Goal: Register for event/course

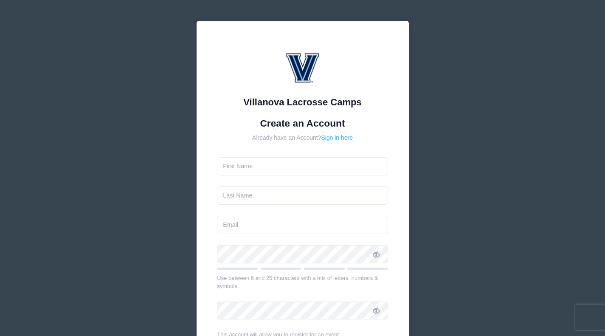
click at [337, 135] on link "Sign in here" at bounding box center [337, 137] width 32 height 7
click at [253, 169] on input "text" at bounding box center [302, 166] width 171 height 18
type input "[PERSON_NAME]"
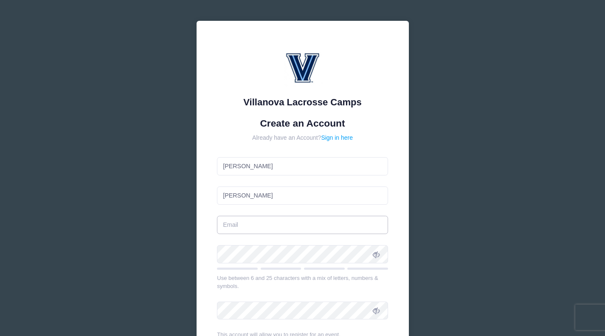
type input "[PERSON_NAME][EMAIL_ADDRESS][DOMAIN_NAME]"
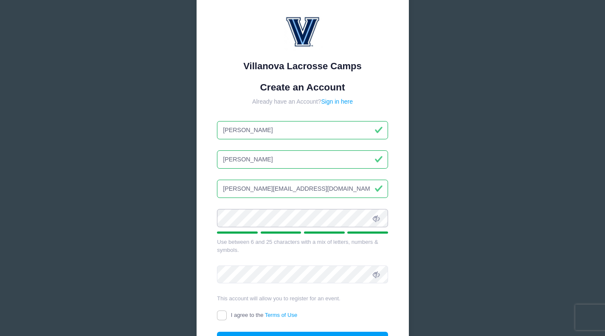
scroll to position [49, 0]
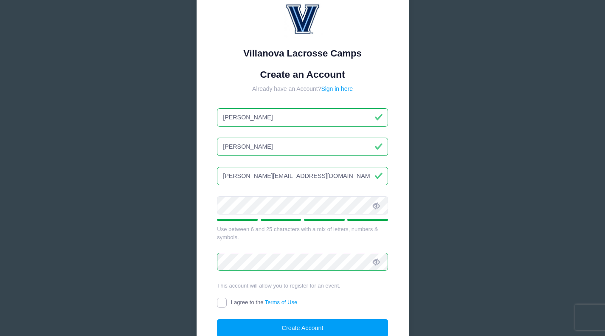
click at [221, 307] on input "I agree to the Terms of Use" at bounding box center [222, 303] width 10 height 10
checkbox input "true"
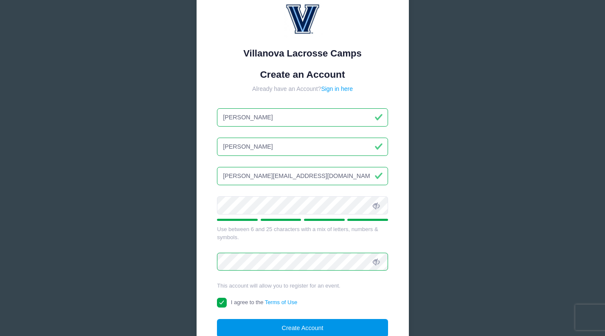
click at [295, 325] on button "Create Account" at bounding box center [302, 328] width 171 height 18
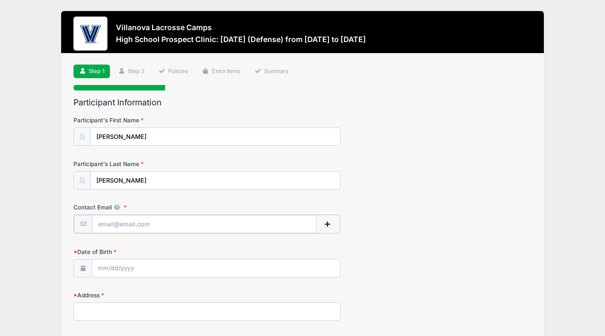
click at [128, 222] on input "Contact Email" at bounding box center [204, 224] width 224 height 18
type input "[EMAIL_ADDRESS][DOMAIN_NAME]"
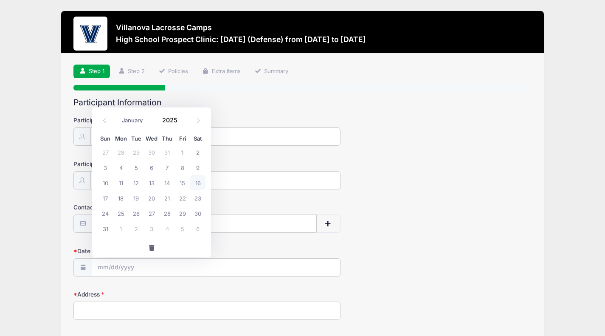
click at [443, 176] on div "Participant's Last Name Hudson" at bounding box center [302, 175] width 458 height 30
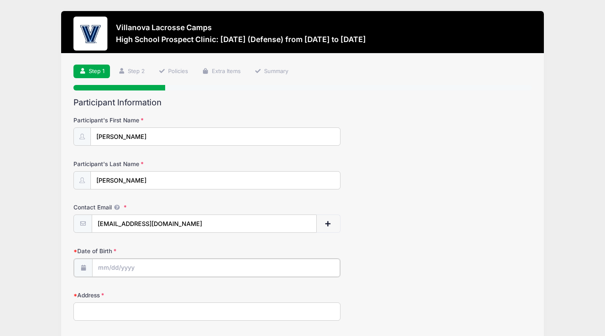
click at [121, 263] on input "Date of Birth" at bounding box center [216, 268] width 248 height 18
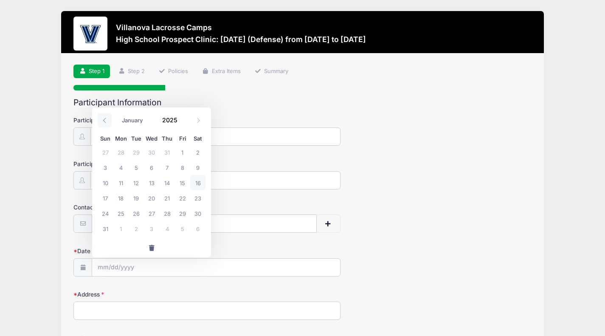
click at [105, 118] on icon at bounding box center [105, 121] width 6 height 6
select select "6"
click at [122, 197] on span "21" at bounding box center [120, 197] width 15 height 15
type input "07/21/2025"
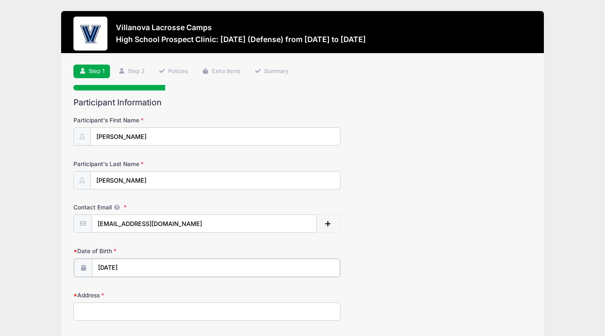
click at [130, 266] on input "07/21/2025" at bounding box center [216, 268] width 248 height 18
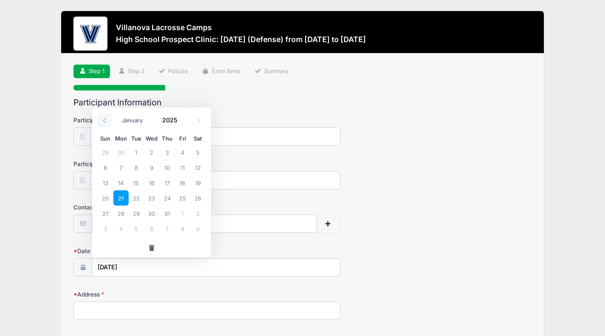
click at [108, 121] on span at bounding box center [105, 120] width 14 height 14
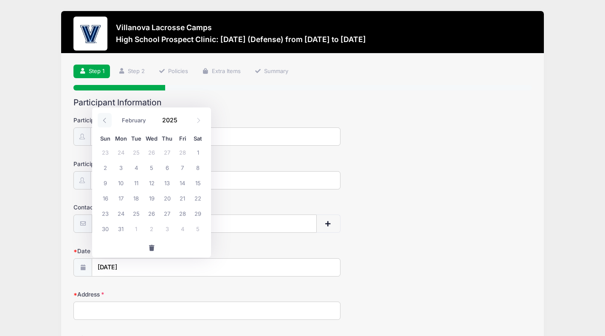
click at [108, 121] on span at bounding box center [105, 120] width 14 height 14
select select "0"
click at [108, 121] on span at bounding box center [105, 120] width 14 height 14
type input "2024"
click at [108, 121] on span at bounding box center [105, 120] width 14 height 14
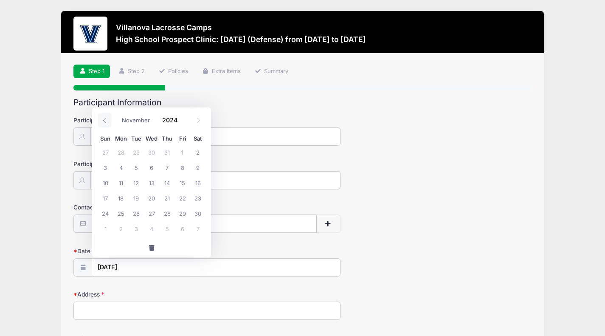
click at [108, 121] on span at bounding box center [105, 120] width 14 height 14
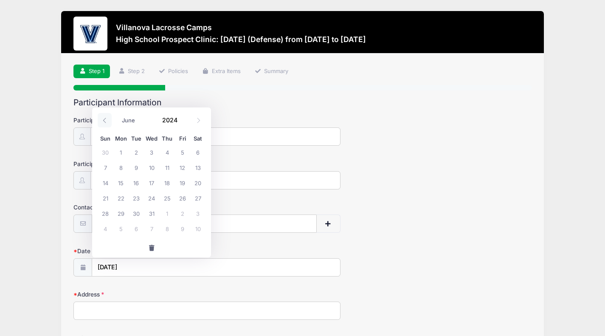
click at [108, 121] on span at bounding box center [105, 120] width 14 height 14
select select "1"
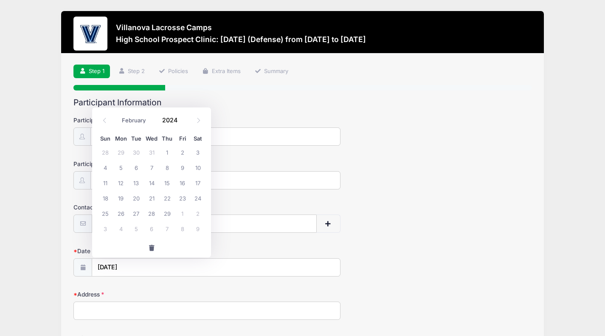
click at [80, 266] on icon at bounding box center [82, 268] width 7 height 6
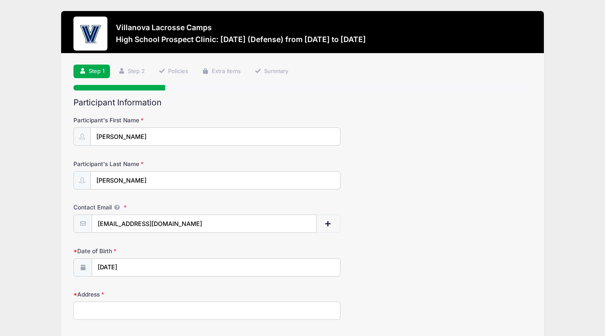
click at [80, 266] on icon at bounding box center [82, 268] width 7 height 6
type input "2025"
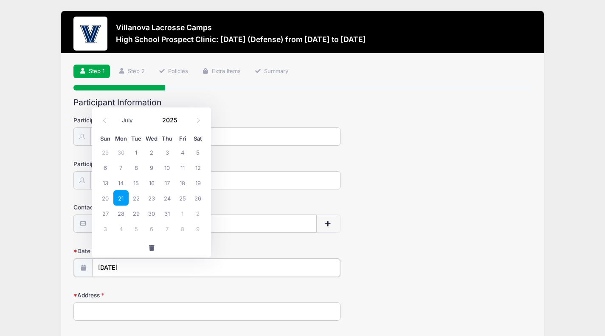
click at [135, 265] on input "07/21/2025" at bounding box center [216, 268] width 248 height 18
click at [106, 115] on span at bounding box center [105, 120] width 14 height 14
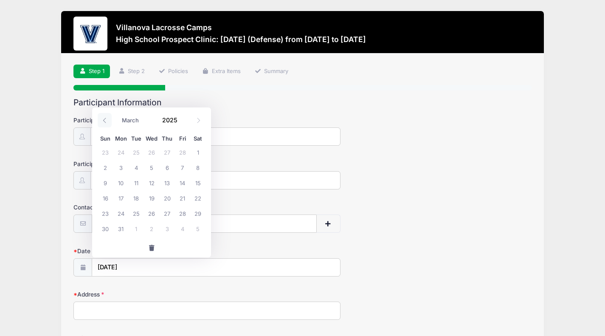
click at [106, 115] on span at bounding box center [105, 120] width 14 height 14
select select "0"
click at [106, 115] on span at bounding box center [105, 120] width 14 height 14
type input "2024"
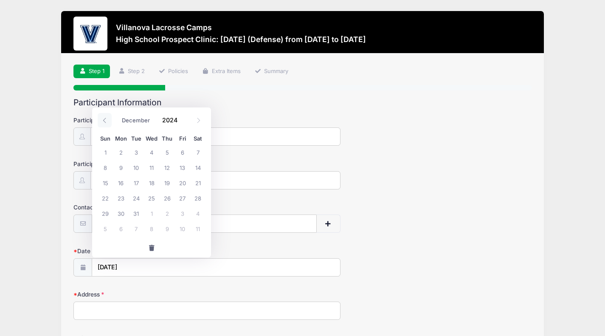
click at [106, 115] on span at bounding box center [105, 120] width 14 height 14
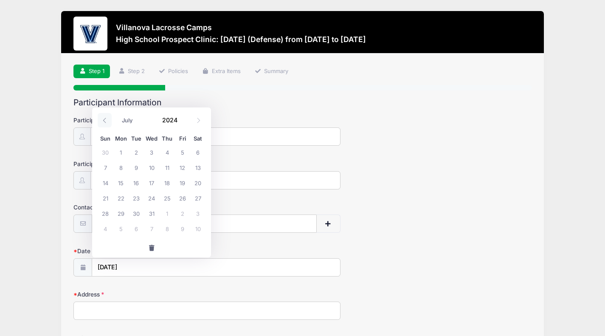
click at [106, 115] on span at bounding box center [105, 120] width 14 height 14
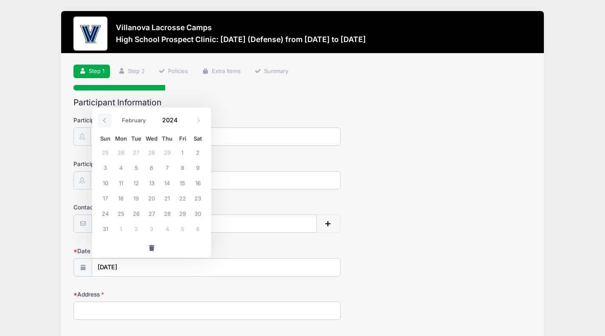
click at [106, 115] on span at bounding box center [105, 120] width 14 height 14
select select "0"
click at [106, 115] on span at bounding box center [105, 120] width 14 height 14
type input "2023"
click at [106, 115] on span at bounding box center [105, 120] width 14 height 14
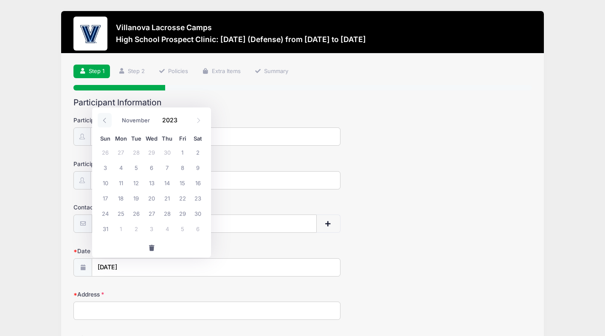
click at [106, 115] on span at bounding box center [105, 120] width 14 height 14
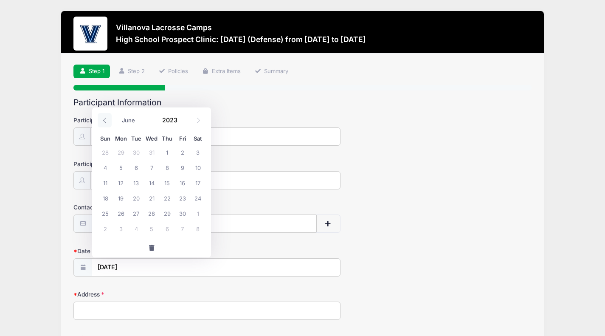
click at [106, 115] on span at bounding box center [105, 120] width 14 height 14
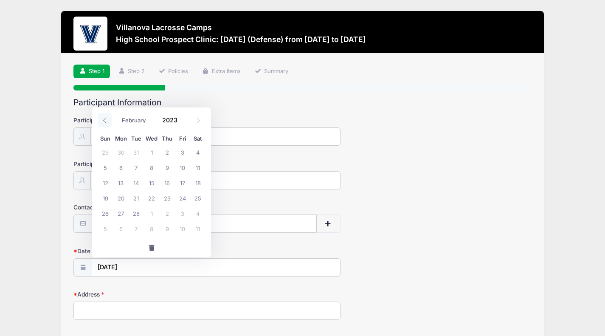
select select "0"
click at [106, 115] on span at bounding box center [105, 120] width 14 height 14
type input "2022"
click at [106, 115] on span at bounding box center [105, 120] width 14 height 14
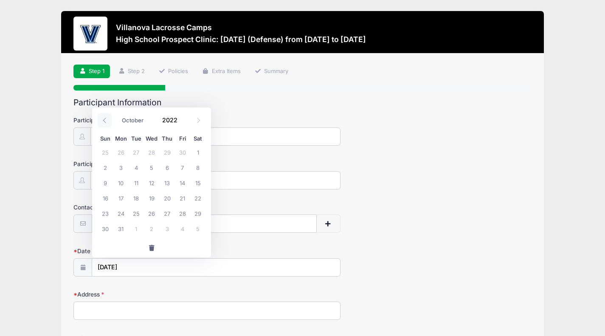
click at [106, 115] on span at bounding box center [105, 120] width 14 height 14
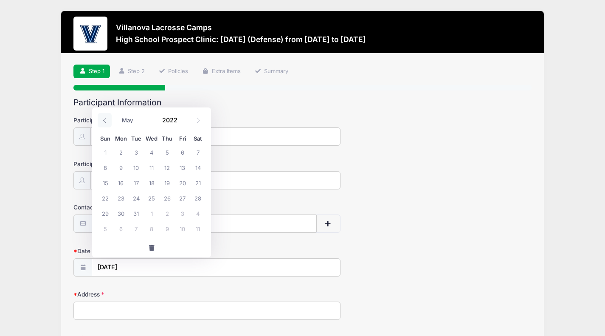
click at [106, 115] on span at bounding box center [105, 120] width 14 height 14
select select "0"
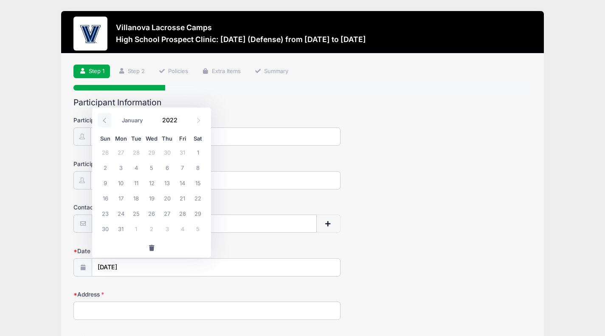
click at [106, 115] on span at bounding box center [105, 120] width 14 height 14
type input "2021"
click at [106, 115] on span at bounding box center [105, 120] width 14 height 14
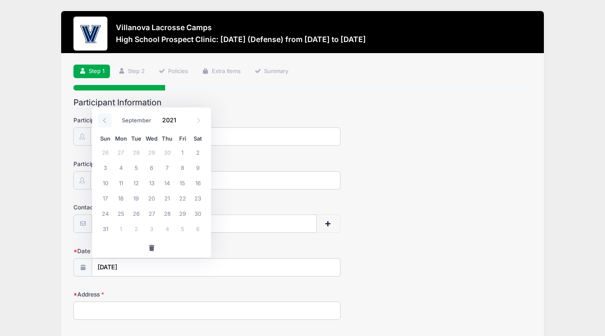
click at [106, 115] on span at bounding box center [105, 120] width 14 height 14
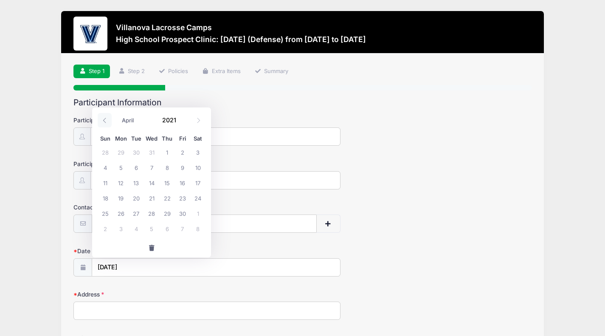
click at [106, 115] on span at bounding box center [105, 120] width 14 height 14
select select "0"
click at [106, 115] on span at bounding box center [105, 120] width 14 height 14
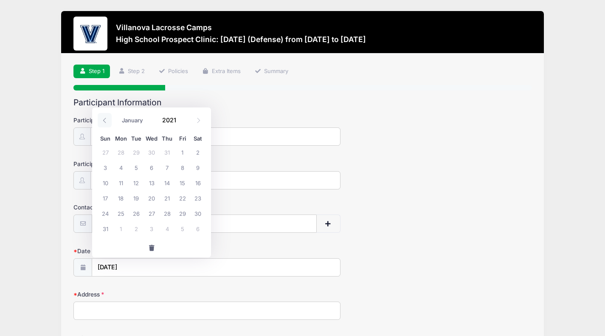
type input "2020"
click at [106, 115] on span at bounding box center [105, 120] width 14 height 14
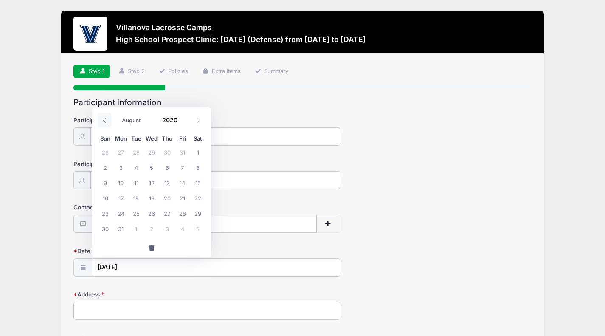
click at [106, 115] on span at bounding box center [105, 120] width 14 height 14
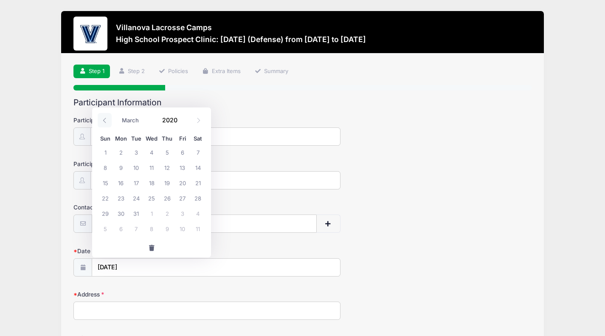
click at [106, 115] on span at bounding box center [105, 120] width 14 height 14
select select "0"
click at [106, 115] on span at bounding box center [105, 120] width 14 height 14
type input "2019"
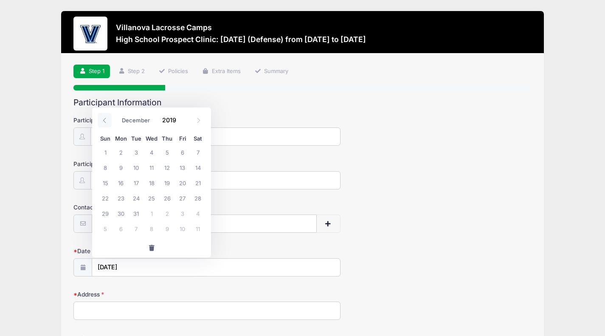
click at [106, 115] on span at bounding box center [105, 120] width 14 height 14
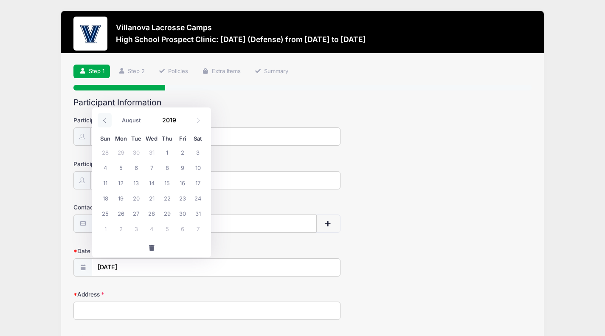
select select "6"
click at [273, 225] on input "zachhudson1@icloud.com" at bounding box center [204, 224] width 224 height 18
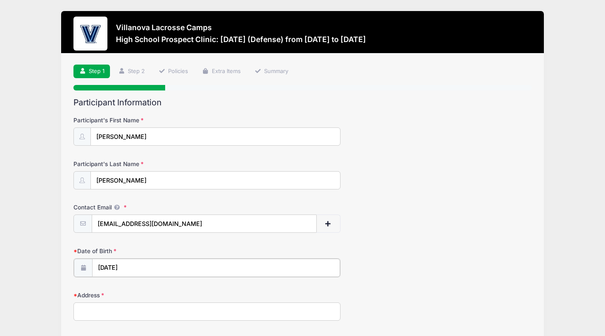
type input "2025"
click at [131, 265] on input "07/21/2025" at bounding box center [216, 268] width 248 height 18
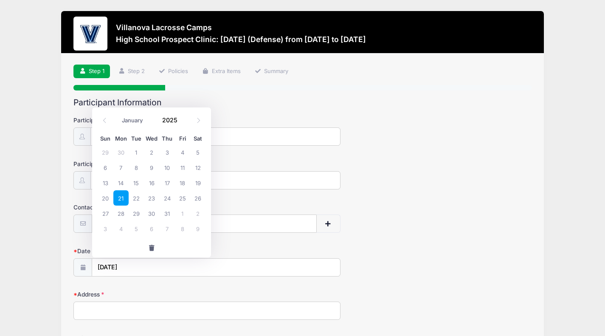
click at [152, 250] on span "button" at bounding box center [152, 248] width 8 height 6
click at [132, 266] on input "Date of Birth" at bounding box center [216, 268] width 248 height 18
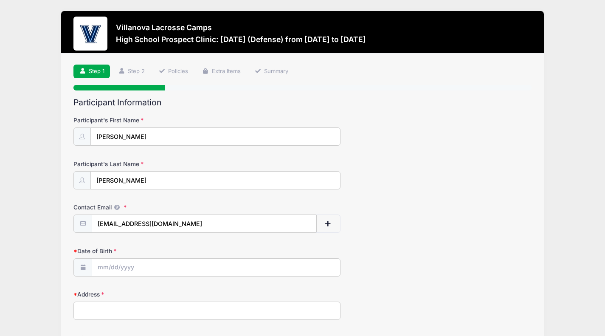
click at [79, 268] on span at bounding box center [82, 267] width 19 height 18
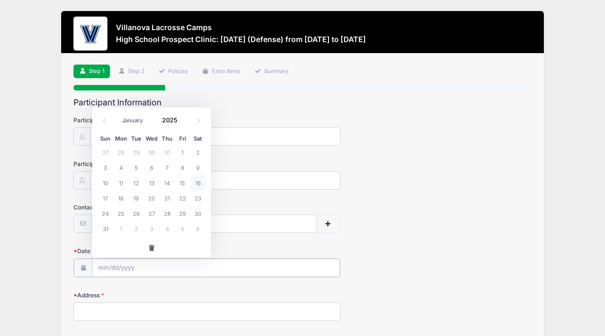
click at [101, 269] on input "Date of Birth" at bounding box center [216, 268] width 248 height 18
click at [181, 123] on span at bounding box center [183, 123] width 6 height 6
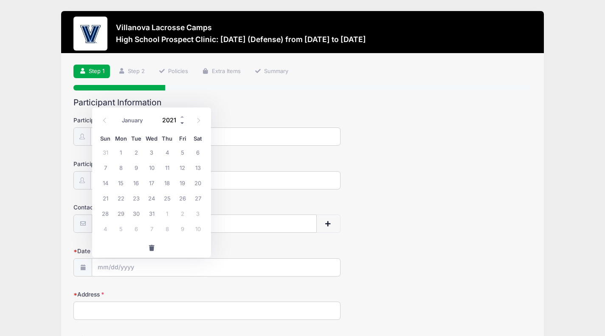
click at [181, 123] on span at bounding box center [183, 123] width 6 height 6
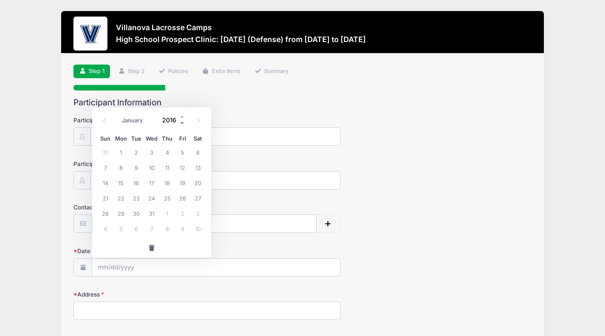
click at [181, 123] on span at bounding box center [183, 123] width 6 height 6
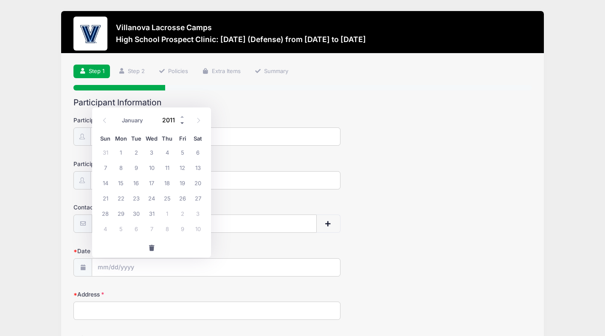
click at [181, 123] on span at bounding box center [183, 123] width 6 height 6
type input "2009"
click at [182, 197] on span "21" at bounding box center [182, 197] width 15 height 15
type input "08/21/2009"
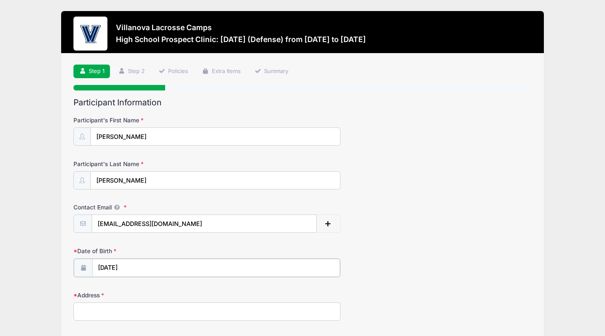
click at [138, 265] on input "08/21/2009" at bounding box center [216, 268] width 248 height 18
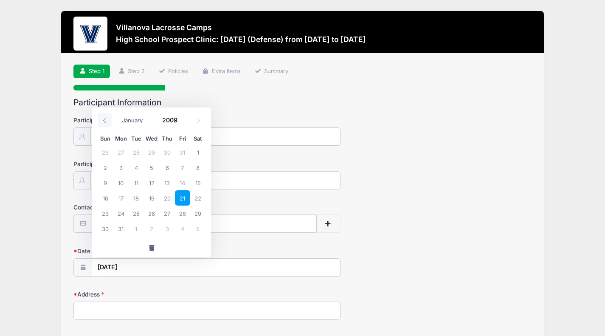
click at [106, 124] on span at bounding box center [105, 120] width 14 height 14
select select "6"
click at [138, 193] on span "21" at bounding box center [136, 197] width 15 height 15
type input "07/21/2009"
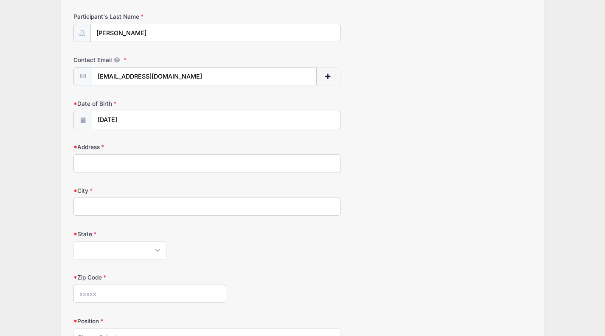
scroll to position [153, 0]
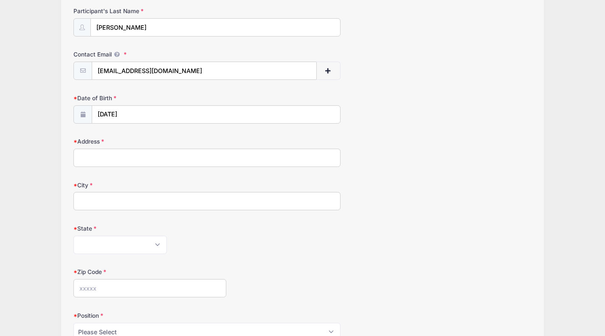
click at [97, 158] on input "Address" at bounding box center [206, 158] width 267 height 18
type input "17 Huntsman Dr"
type input "Garnet Valley"
select select "PA"
type input "19060"
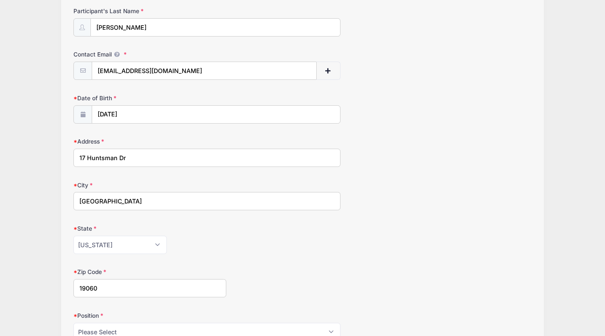
type input "(302) 654-2592"
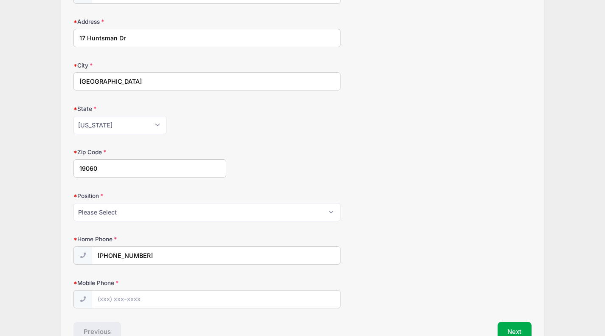
scroll to position [289, 0]
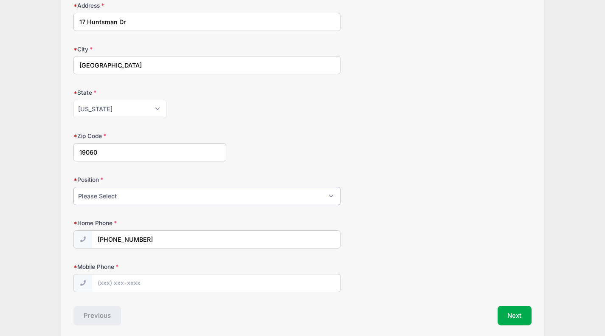
click at [125, 200] on select "Please Select Goalie Middie Defense Attack FOGO LSM" at bounding box center [206, 196] width 267 height 18
select select "Defense"
click at [73, 187] on select "Please Select Goalie Middie Defense Attack FOGO LSM" at bounding box center [206, 196] width 267 height 18
drag, startPoint x: 150, startPoint y: 238, endPoint x: 94, endPoint y: 234, distance: 56.2
click at [94, 234] on input "(302) 654-2592" at bounding box center [216, 240] width 248 height 18
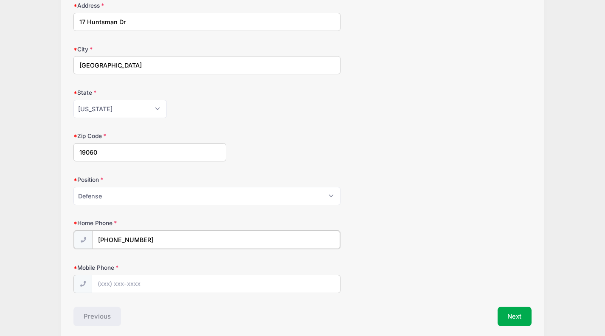
type input "(267) 896-4490"
click at [331, 195] on select "Please Select Goalie Middie Defense Attack FOGO LSM" at bounding box center [206, 196] width 267 height 18
click at [443, 216] on form "Participant's First Name Zach Participant's Last Name Hudson Contact Email zach…" at bounding box center [302, 59] width 458 height 465
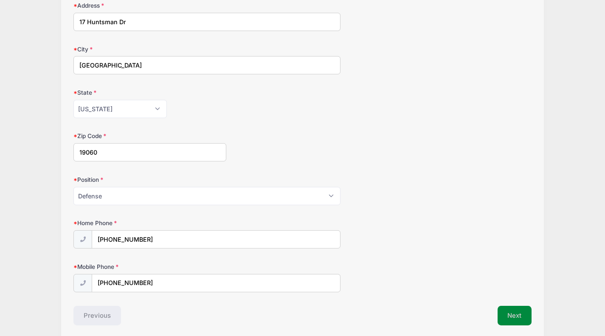
click at [510, 315] on button "Next" at bounding box center [515, 316] width 34 height 20
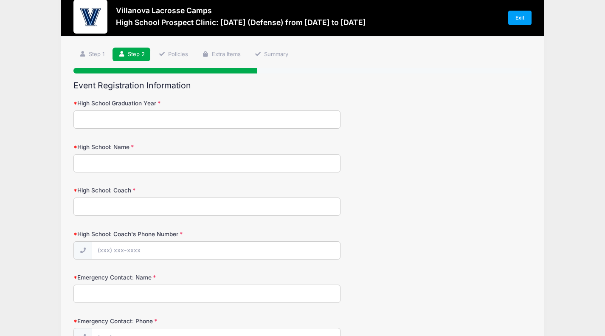
scroll to position [0, 0]
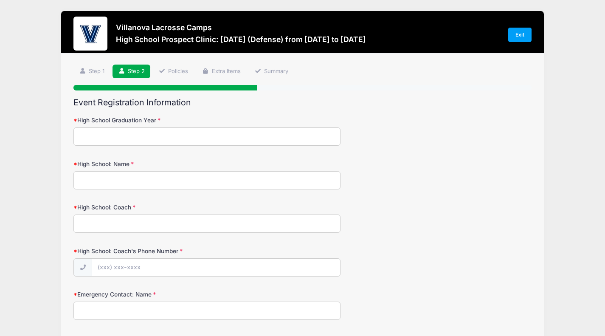
click at [99, 134] on input "High School Graduation Year" at bounding box center [206, 136] width 267 height 18
type input "2028"
type input "Salesianum"
type input "Bob Healy"
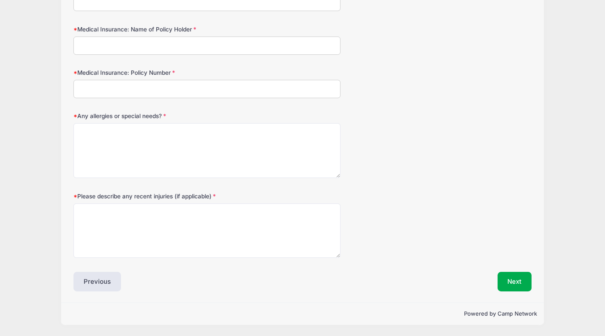
scroll to position [526, 0]
drag, startPoint x: 605, startPoint y: 229, endPoint x: 611, endPoint y: 156, distance: 73.7
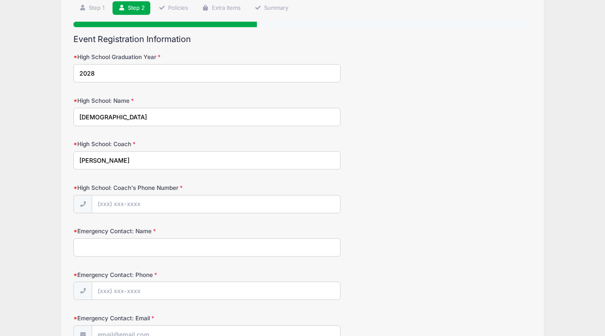
scroll to position [61, 0]
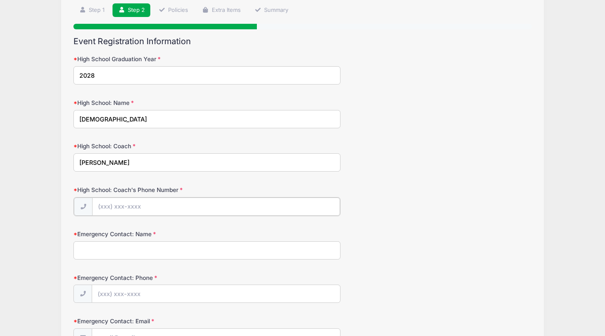
click at [121, 210] on input "High School: Coach's Phone Number" at bounding box center [216, 206] width 248 height 18
type input "(302) 382-0650"
type input "Todd Hudson"
type input "(302) 530-3057"
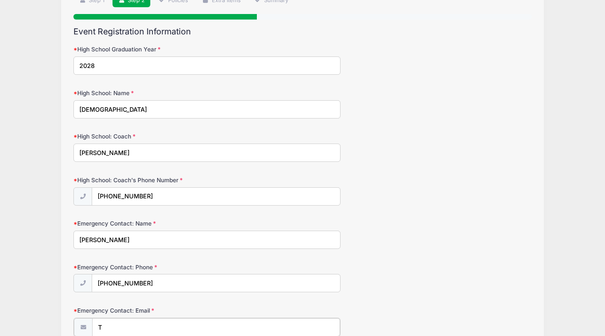
type input "[PERSON_NAME][EMAIL_ADDRESS][DOMAIN_NAME]"
click at [405, 265] on div "Emergency Contact: Phone (302) 530-3057" at bounding box center [302, 278] width 458 height 30
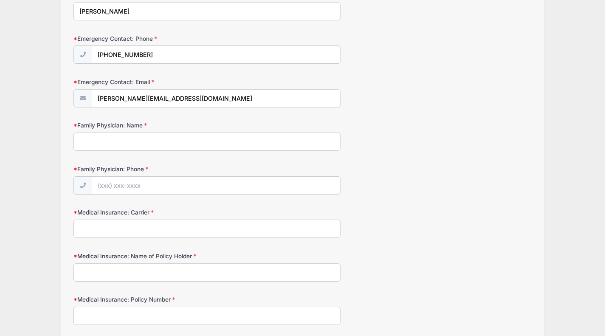
scroll to position [309, 0]
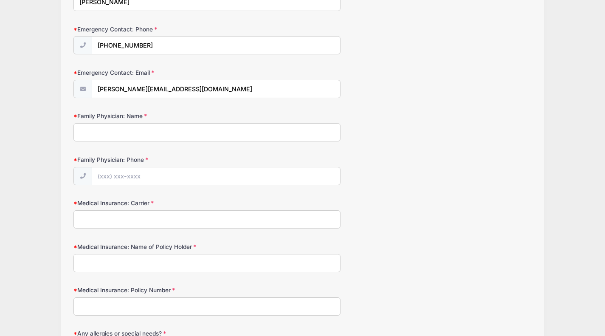
click at [115, 137] on input "Family Physician: Name" at bounding box center [206, 132] width 267 height 18
type input "n"
type input "Nemours Pediatric"
type input "(302) 655-3242"
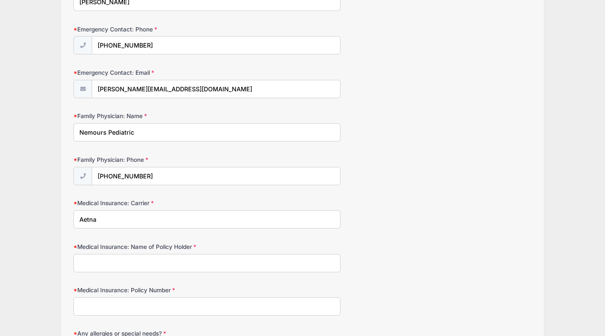
type input "Aetna"
type input "Amy R Hudson"
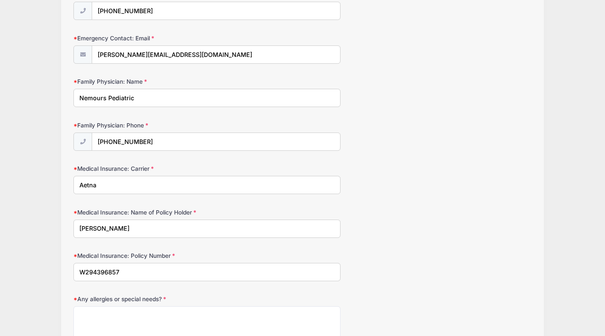
scroll to position [447, 0]
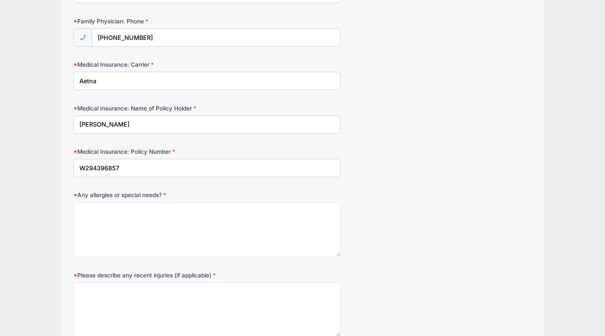
type input "W294396857"
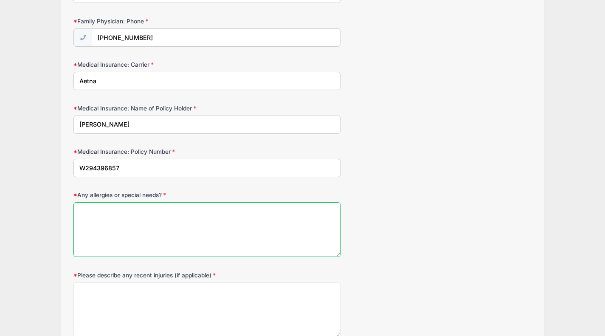
click at [79, 217] on textarea "Any allergies or special needs?" at bounding box center [206, 229] width 267 height 55
type textarea "N/A"
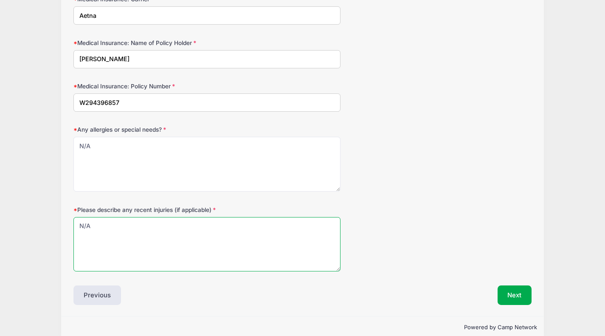
scroll to position [526, 0]
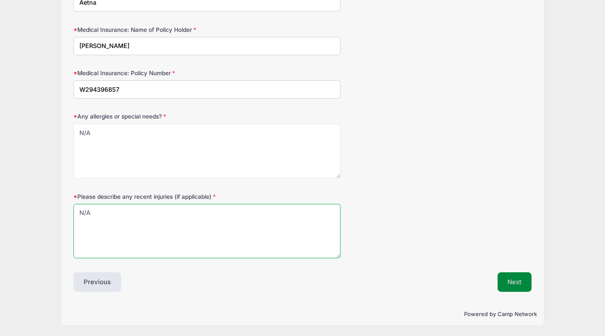
type textarea "N/A"
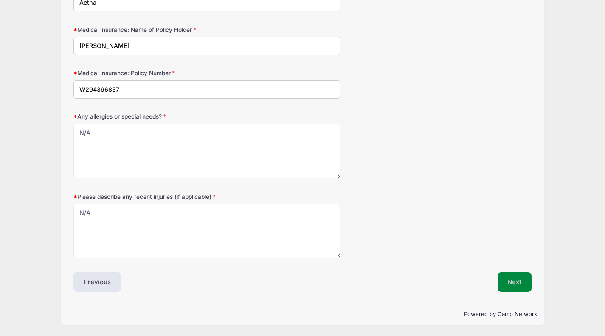
click at [523, 285] on button "Next" at bounding box center [515, 282] width 34 height 20
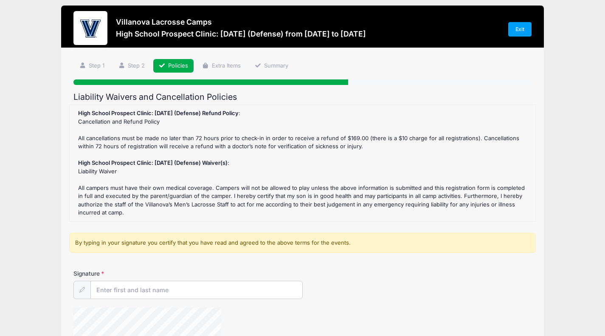
scroll to position [0, 0]
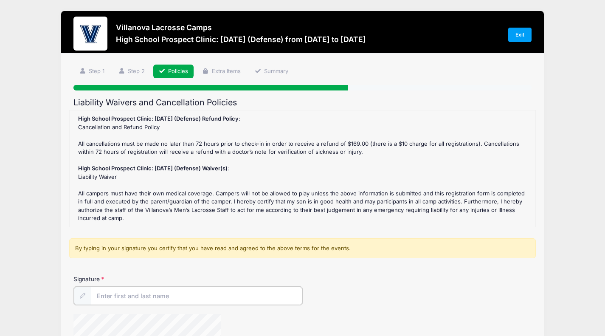
click at [132, 294] on input "Signature" at bounding box center [196, 296] width 211 height 18
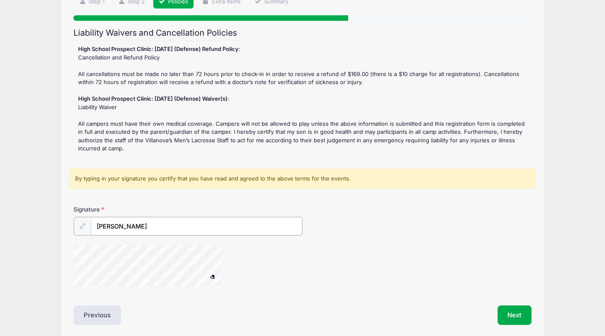
scroll to position [73, 0]
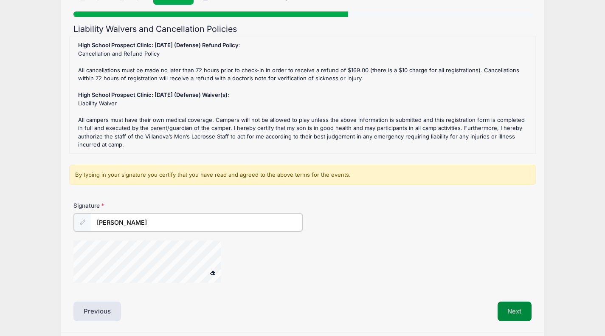
type input "Todd D. Hudson"
click at [505, 306] on button "Next" at bounding box center [515, 311] width 34 height 20
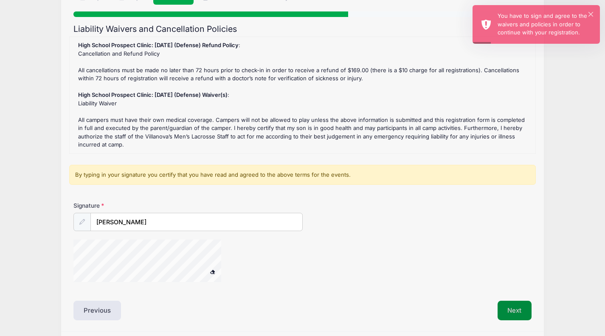
click at [505, 306] on button "Next" at bounding box center [515, 311] width 34 height 20
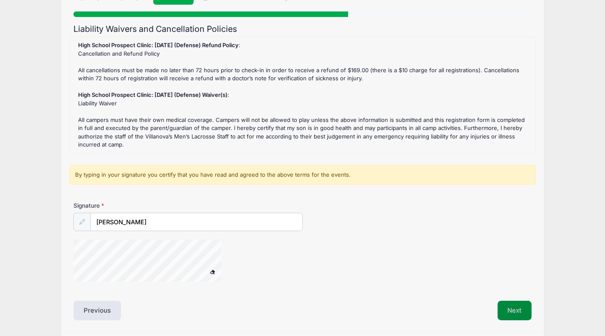
click at [510, 305] on button "Next" at bounding box center [515, 311] width 34 height 20
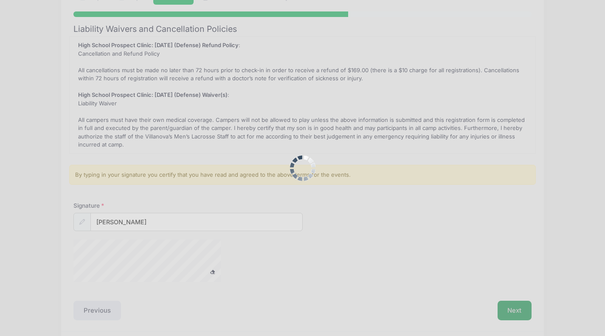
scroll to position [0, 0]
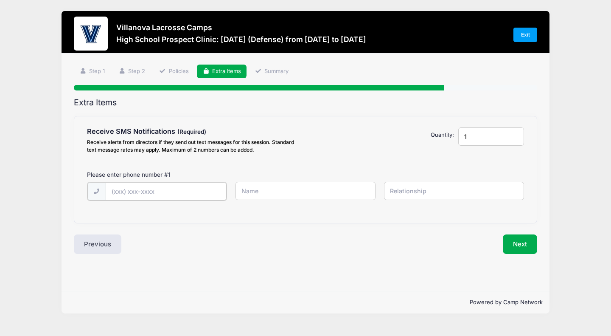
click at [0, 0] on input "text" at bounding box center [0, 0] width 0 height 0
type input "(302) 530-3057"
type input "Todd Hudson"
type input "Father"
click at [515, 248] on button "Next" at bounding box center [520, 244] width 34 height 20
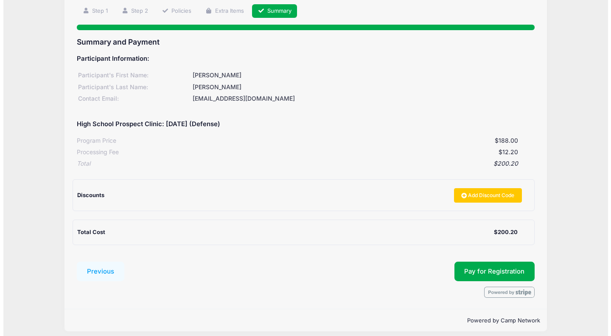
scroll to position [67, 0]
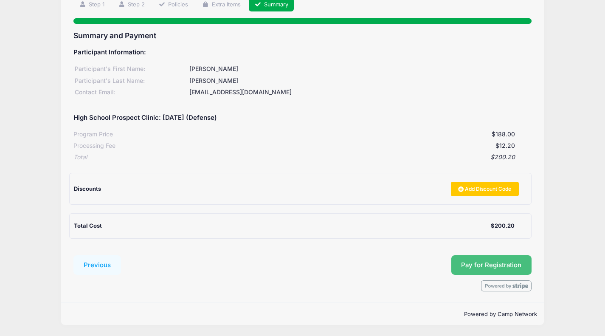
click at [494, 268] on span "Pay for Registration" at bounding box center [491, 265] width 60 height 8
